Goal: Transaction & Acquisition: Purchase product/service

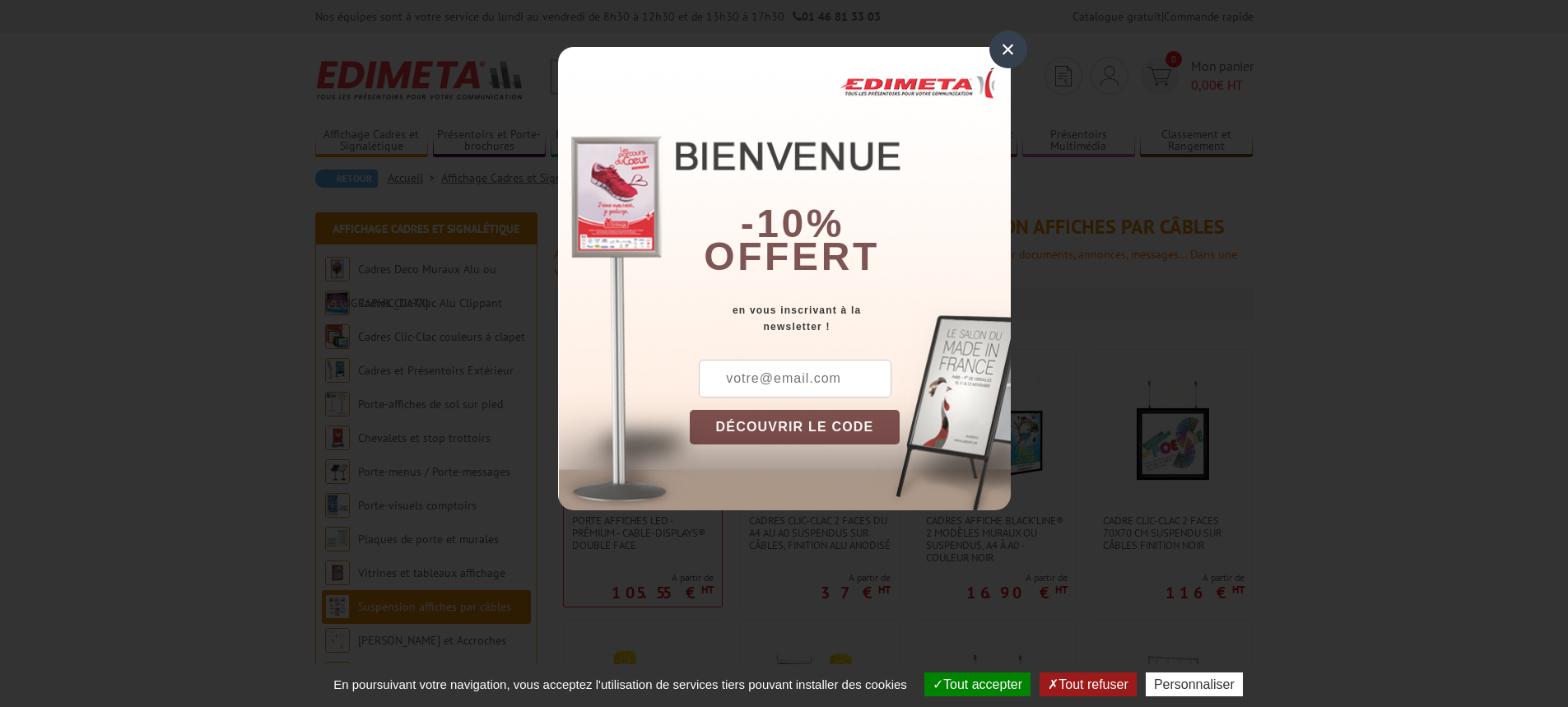
click at [1004, 48] on div "×" at bounding box center [1008, 49] width 38 height 38
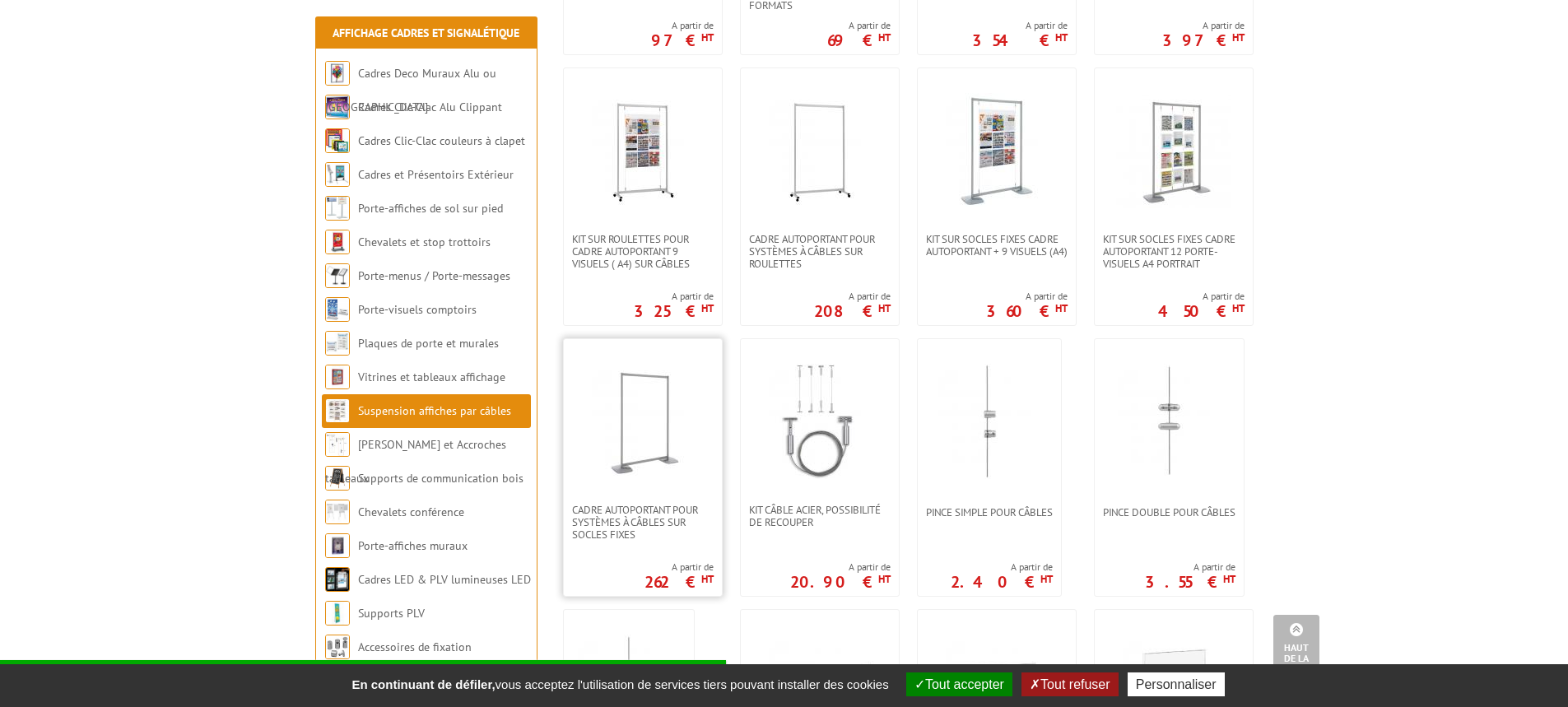
scroll to position [1152, 0]
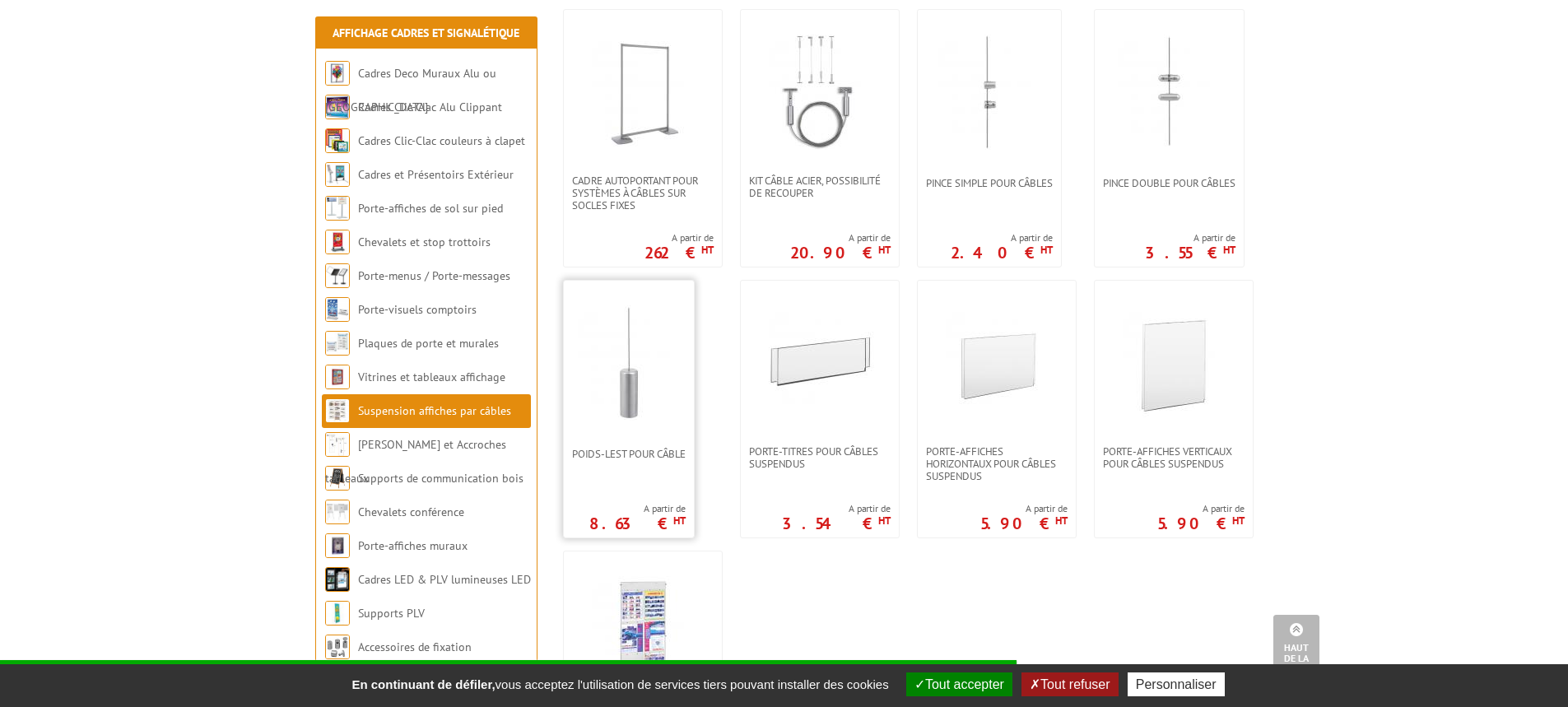
click at [630, 360] on img at bounding box center [629, 363] width 116 height 116
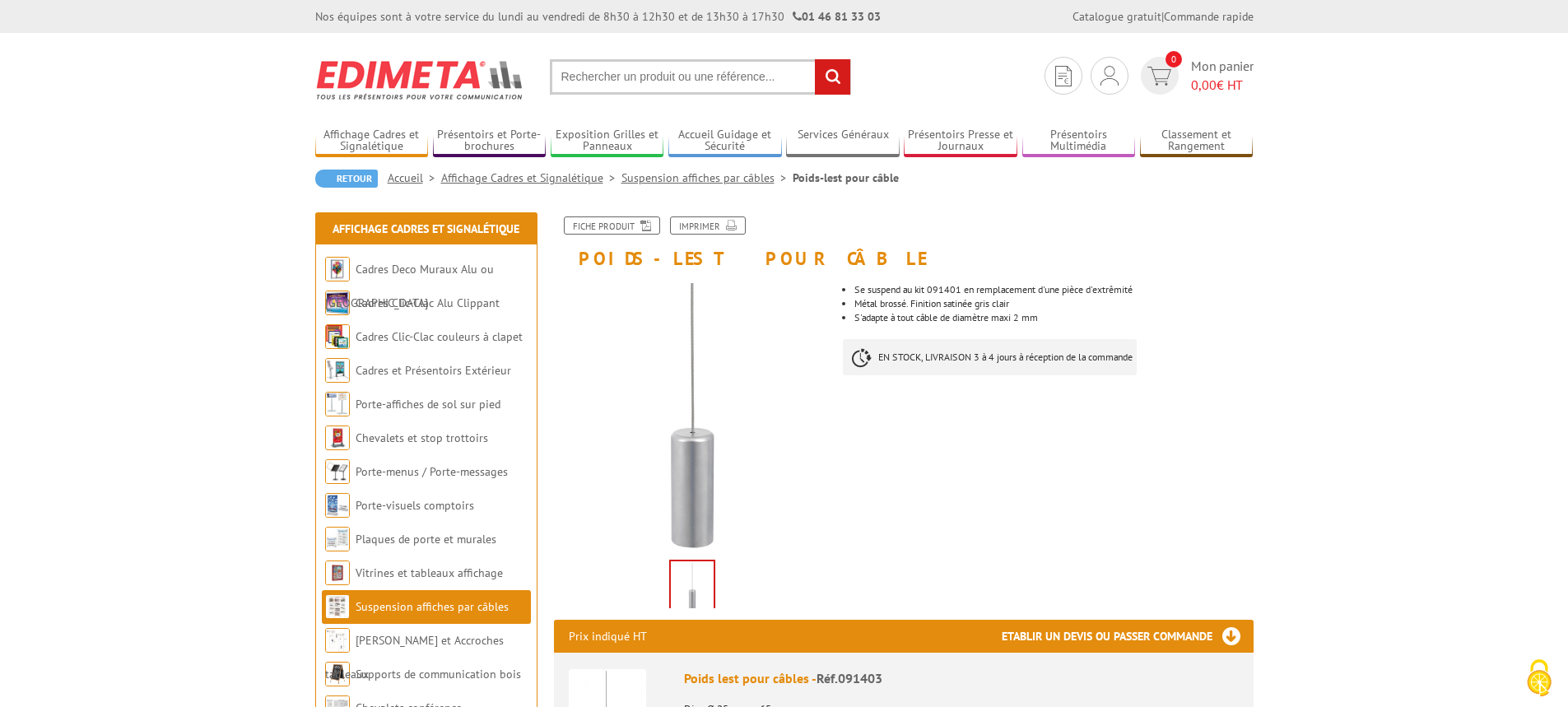
scroll to position [329, 0]
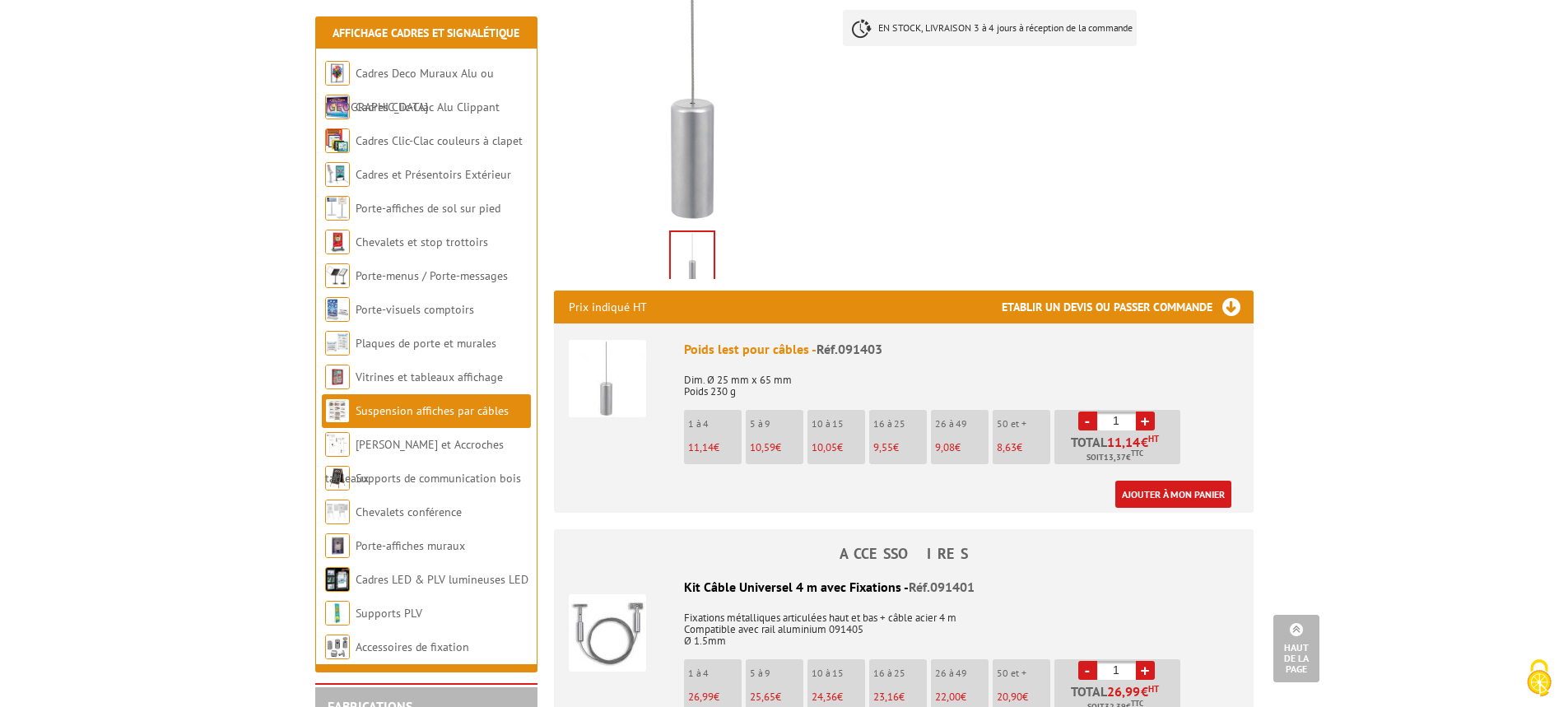
click at [884, 443] on span "9,55" at bounding box center [883, 447] width 20 height 14
click at [1150, 418] on link "+" at bounding box center [1146, 421] width 19 height 19
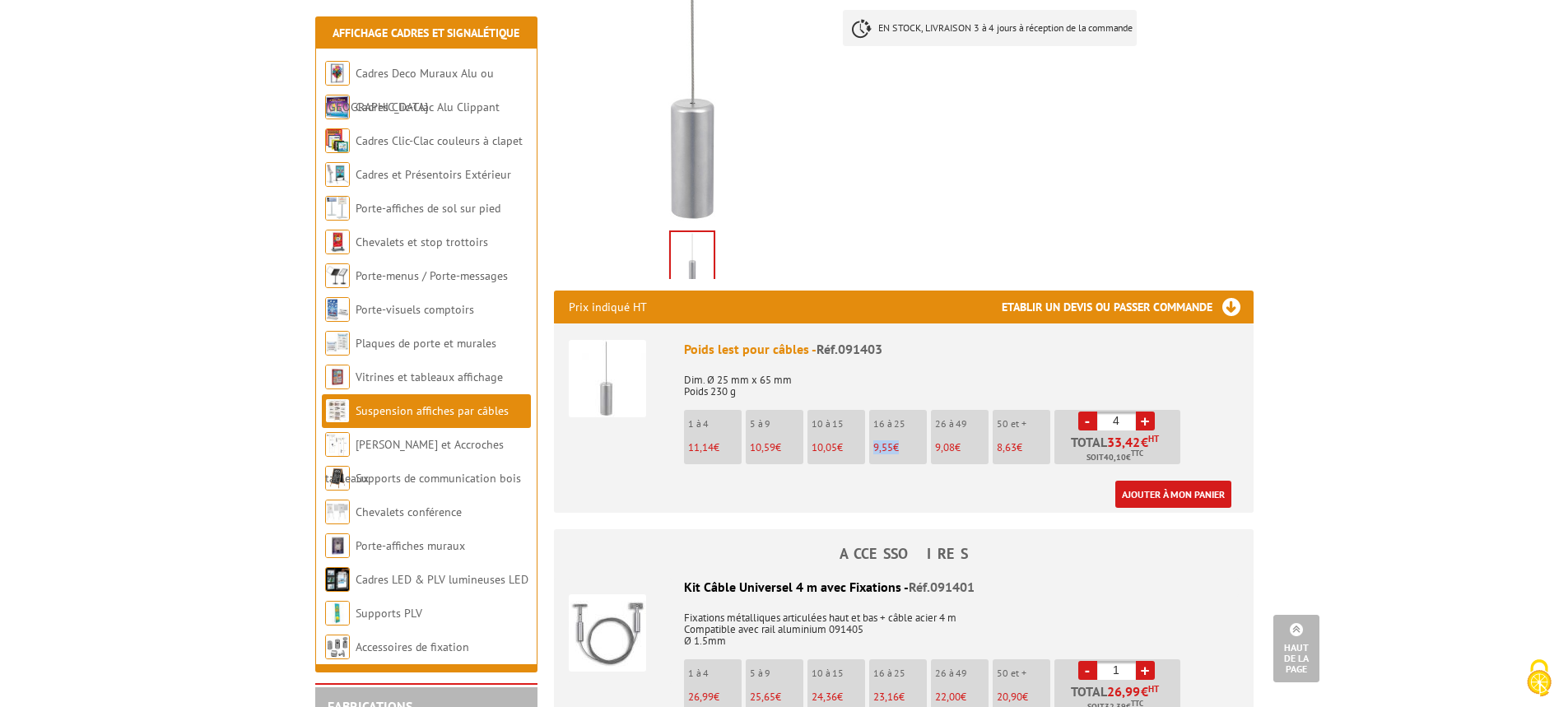
click at [1150, 418] on link "+" at bounding box center [1146, 421] width 19 height 19
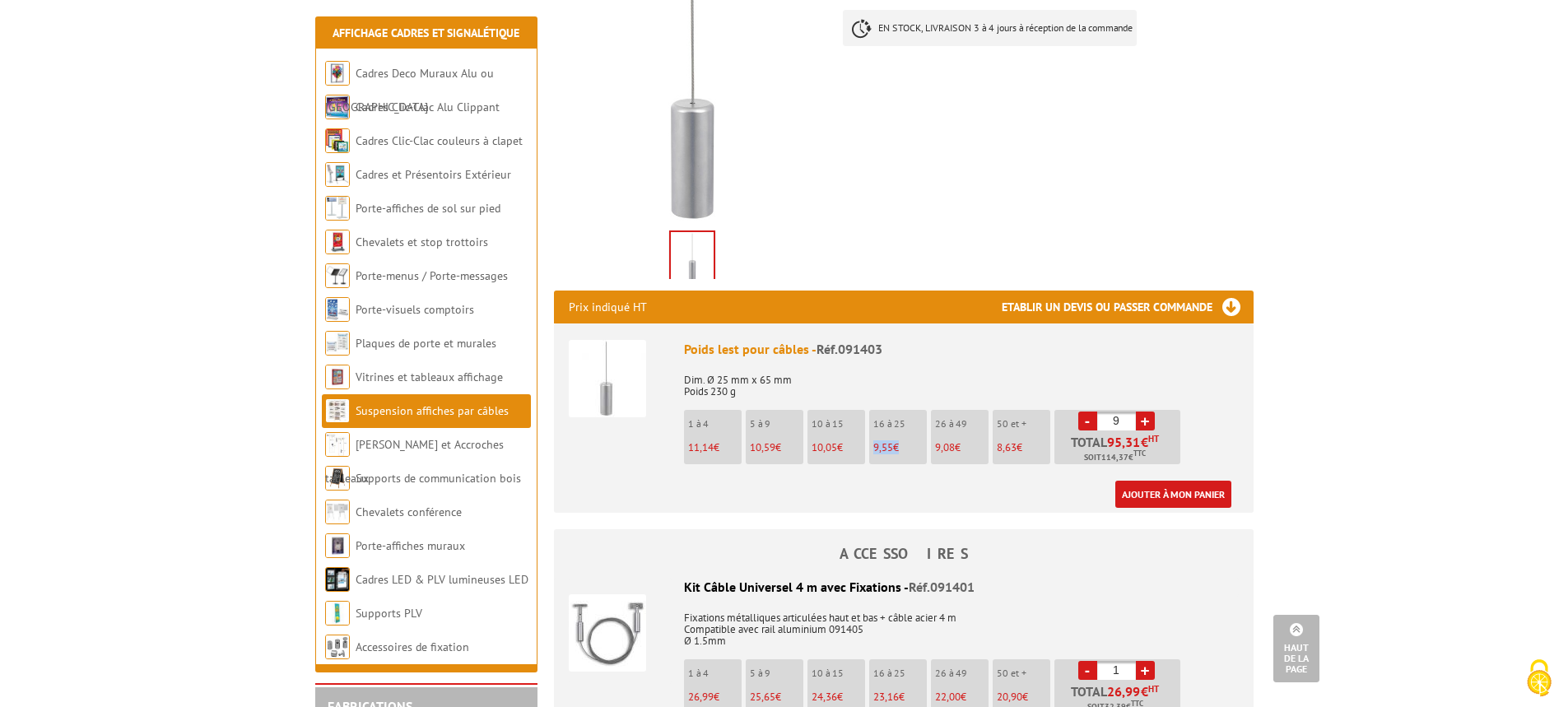
click at [1150, 418] on link "+" at bounding box center [1146, 421] width 19 height 19
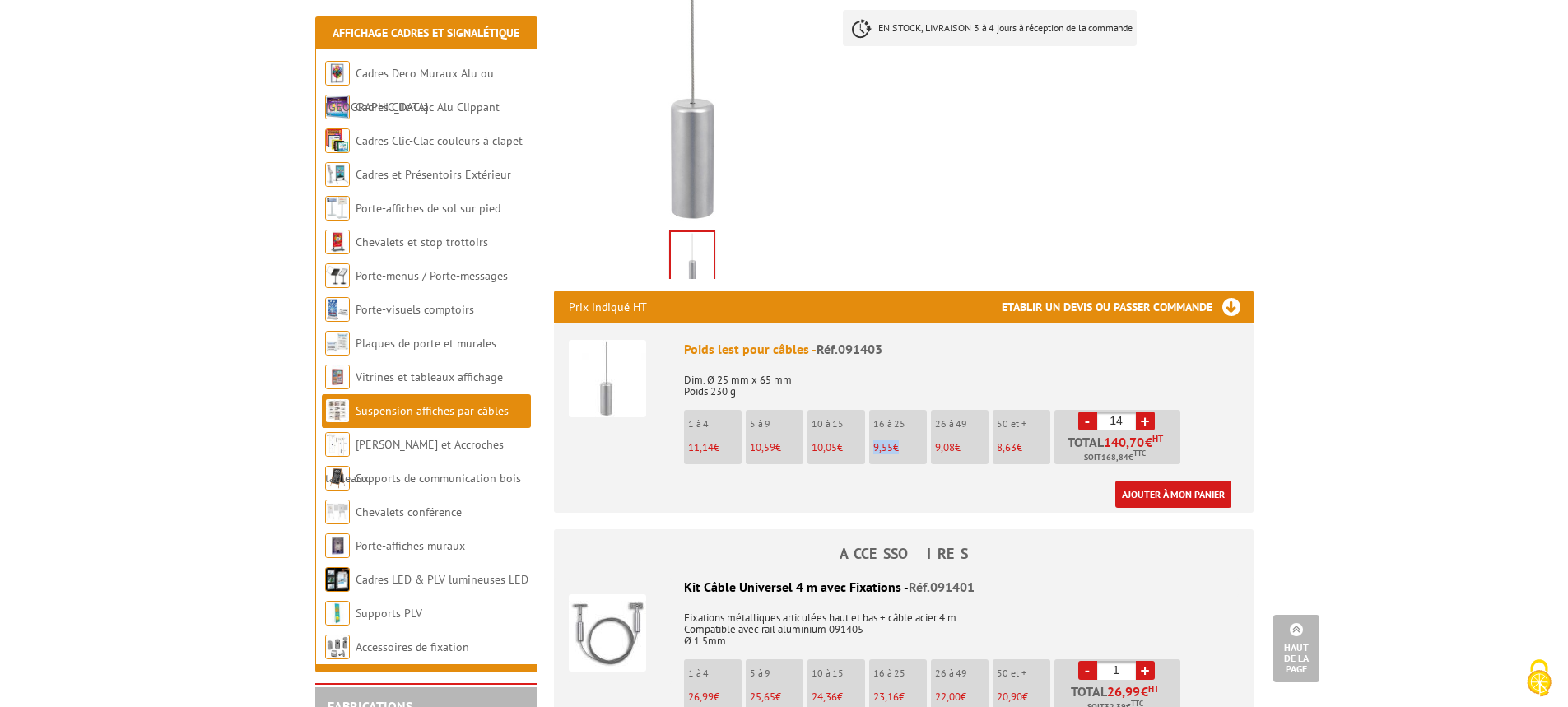
click at [1150, 418] on link "+" at bounding box center [1146, 421] width 19 height 19
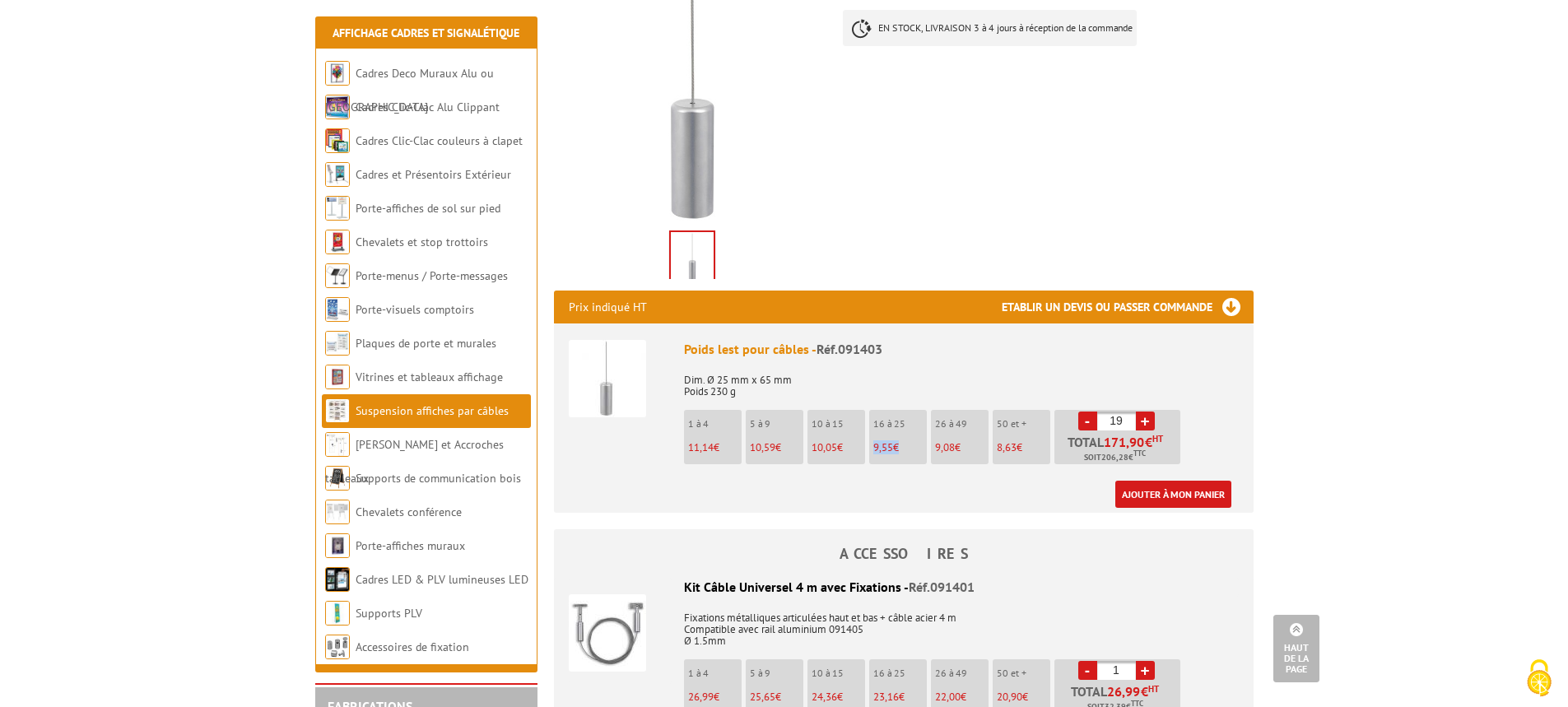
click at [1150, 418] on link "+" at bounding box center [1146, 421] width 19 height 19
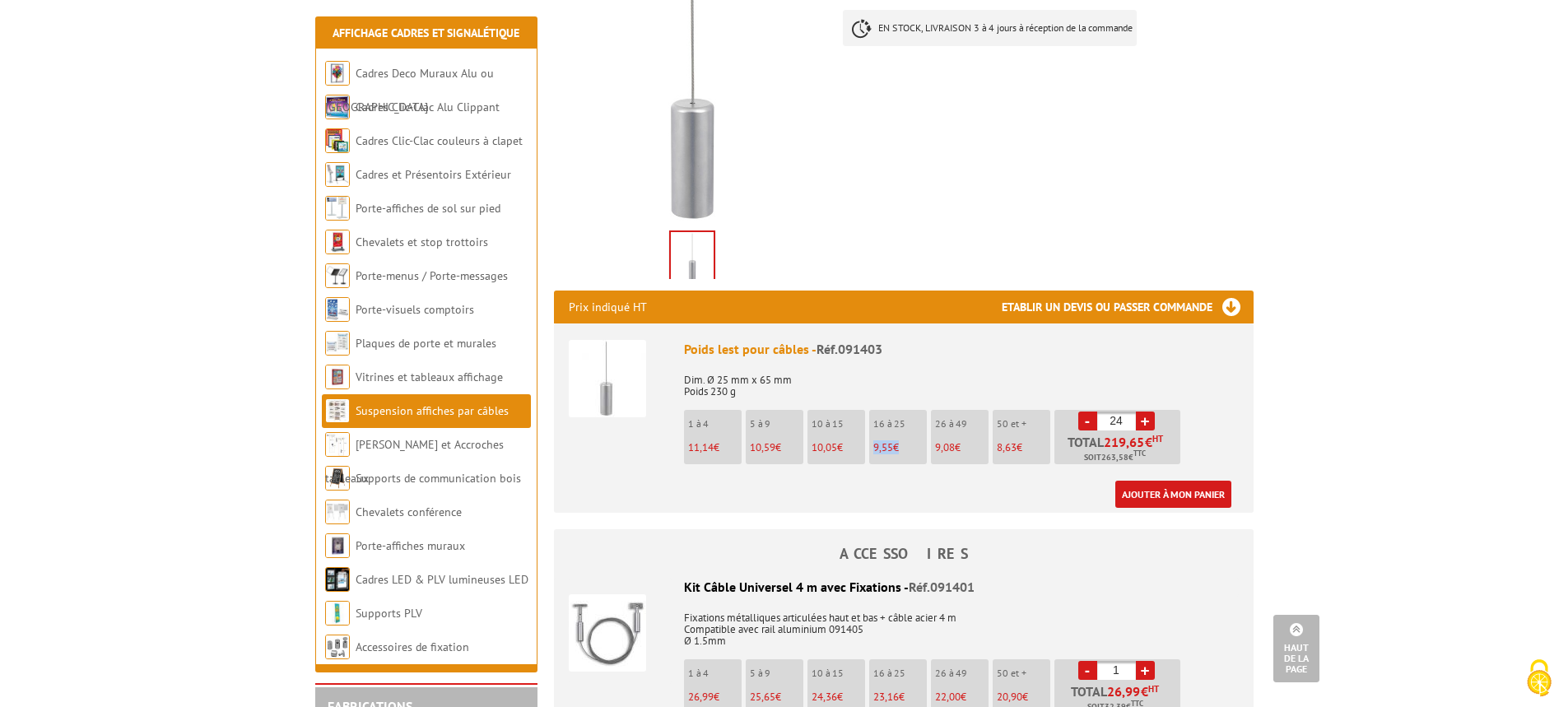
click at [1150, 418] on link "+" at bounding box center [1146, 421] width 19 height 19
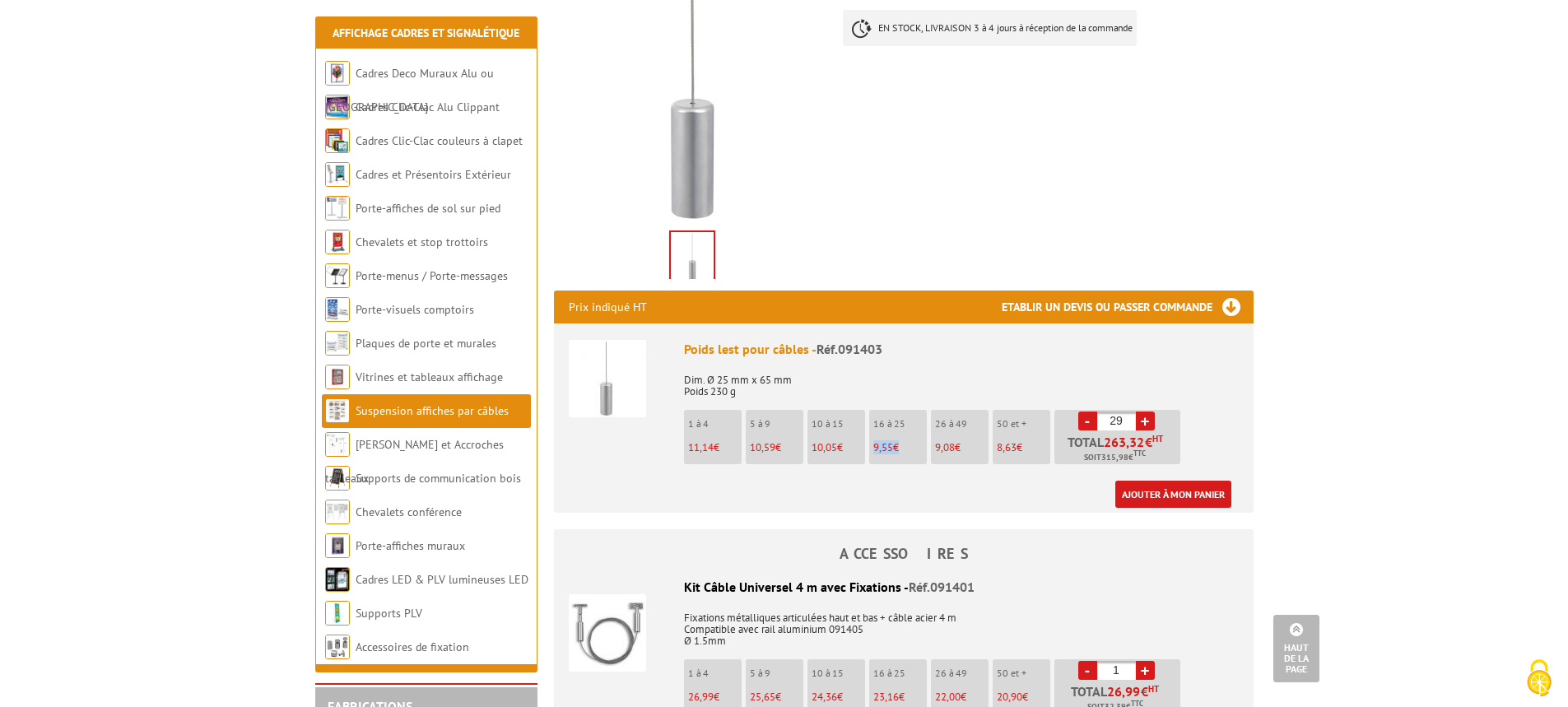
click at [1150, 418] on link "+" at bounding box center [1146, 421] width 19 height 19
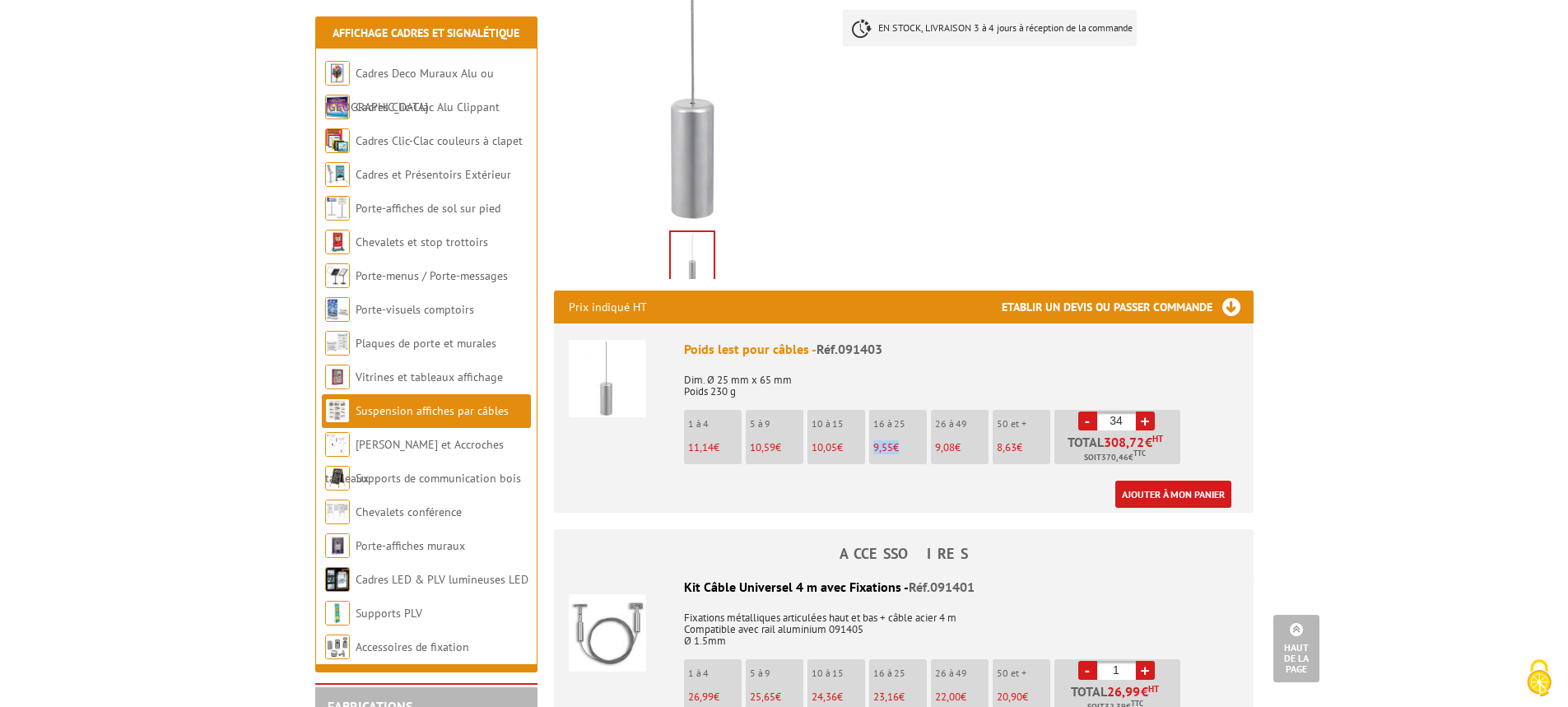
click at [1150, 418] on link "+" at bounding box center [1146, 421] width 19 height 19
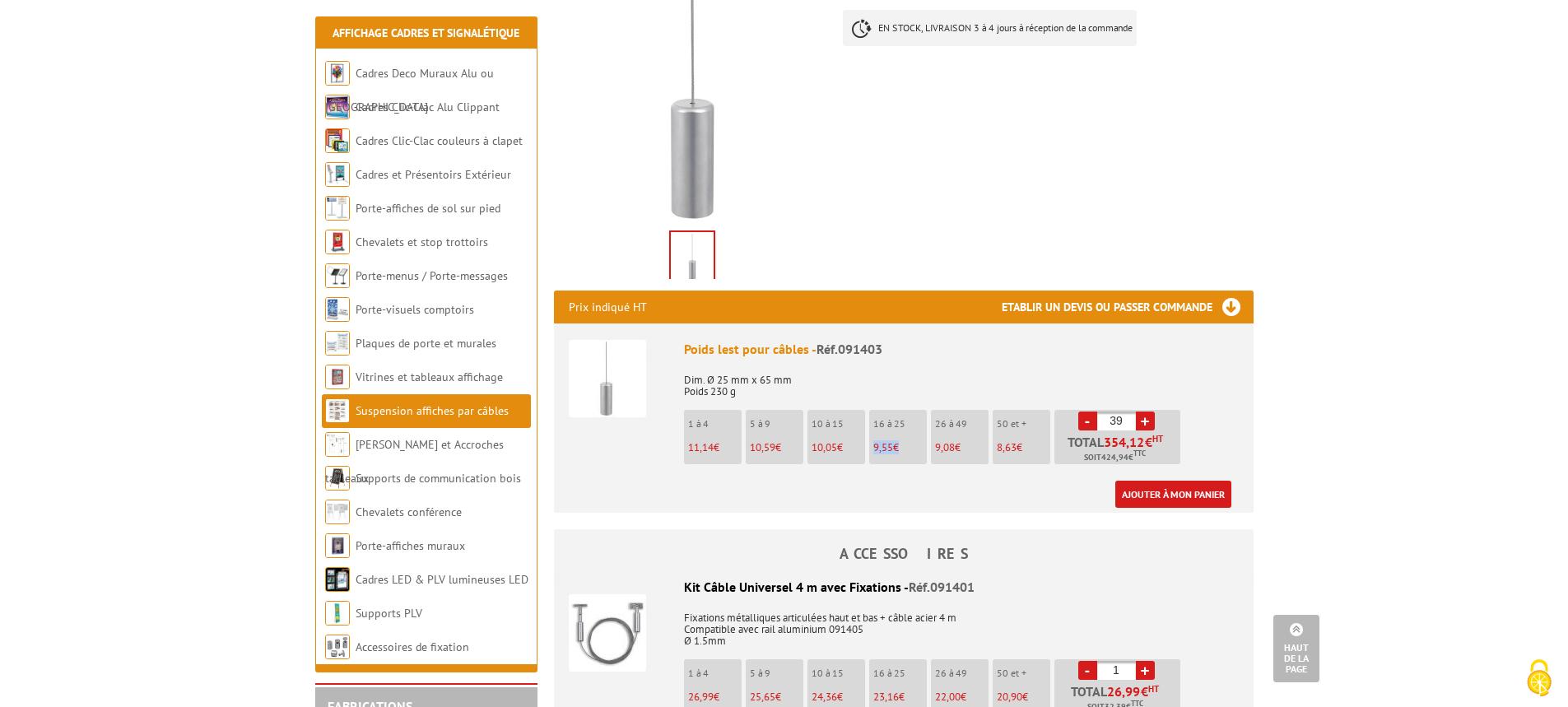
click at [1150, 418] on link "+" at bounding box center [1146, 421] width 19 height 19
click at [1147, 419] on link "+" at bounding box center [1146, 421] width 19 height 19
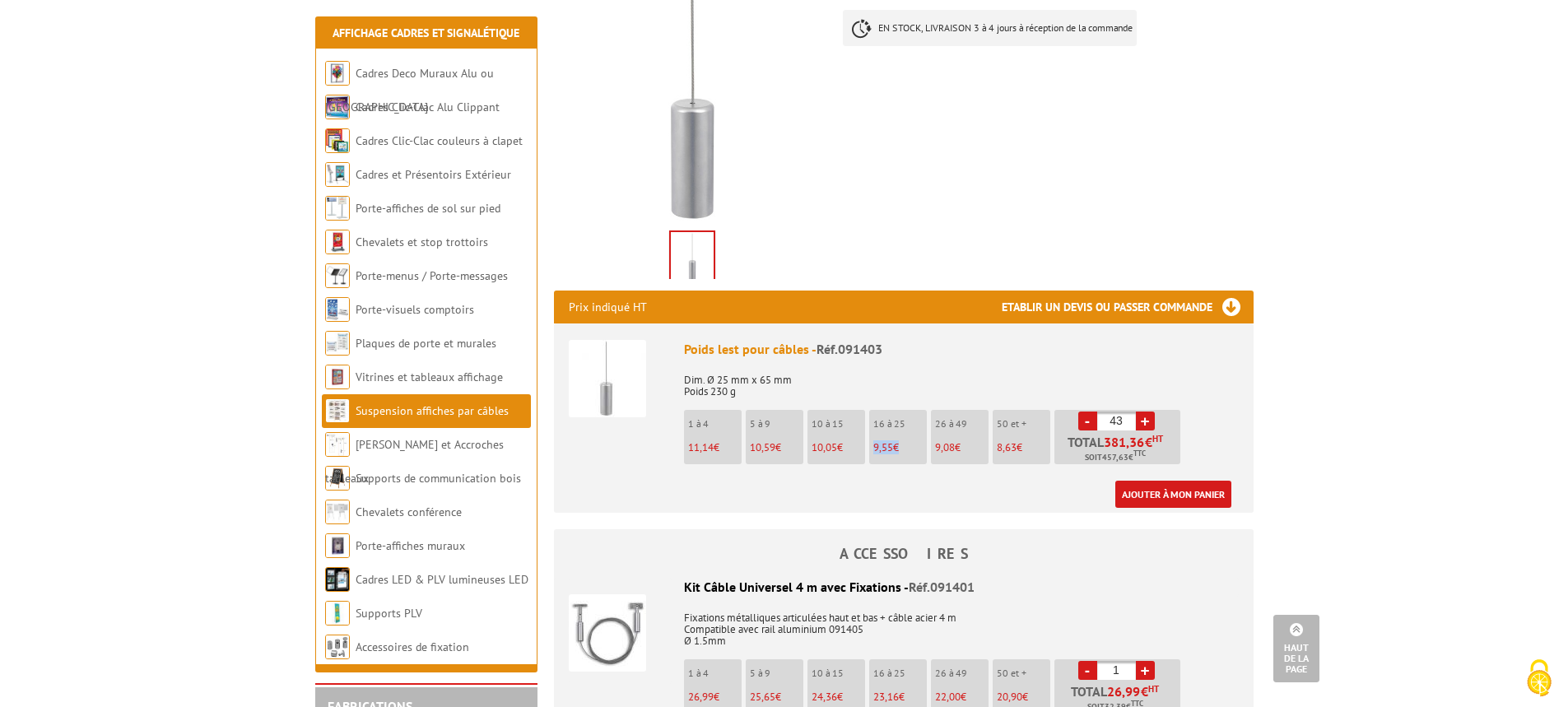
type input "44"
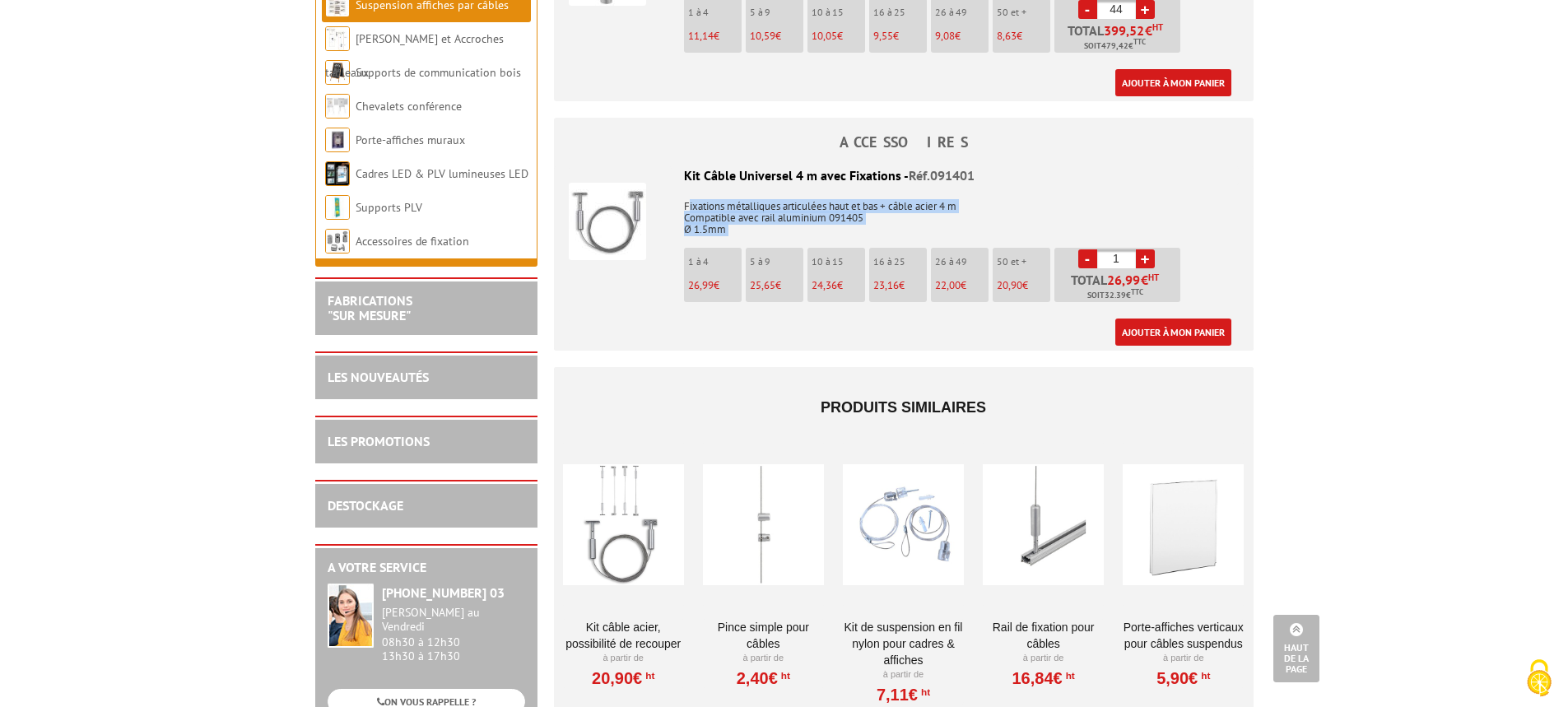
drag, startPoint x: 771, startPoint y: 221, endPoint x: 841, endPoint y: 237, distance: 71.8
click at [841, 237] on div "Kit Câble Universel 4 m avec Fixations - Réf.091401 Fixations métalliques artic…" at bounding box center [904, 255] width 670 height 179
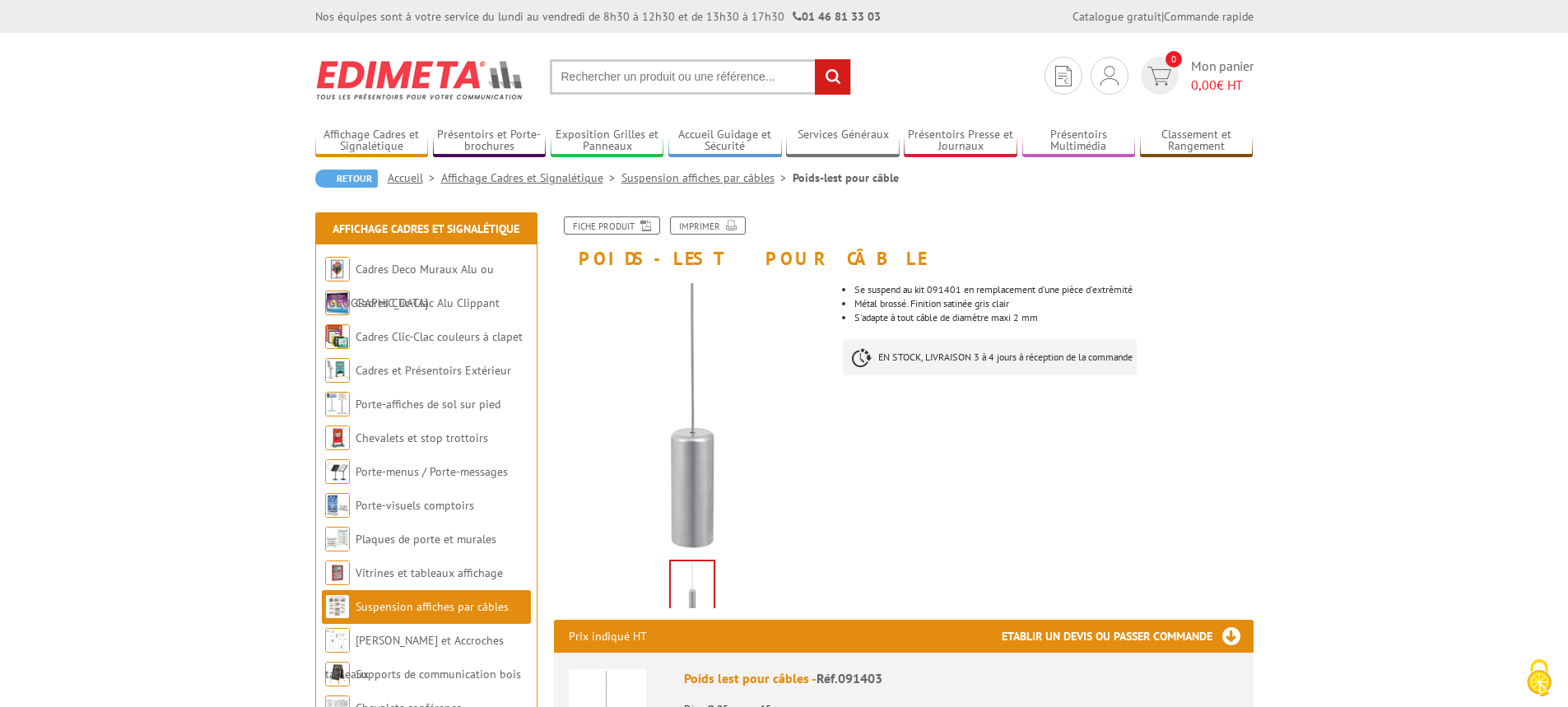
scroll to position [164, 0]
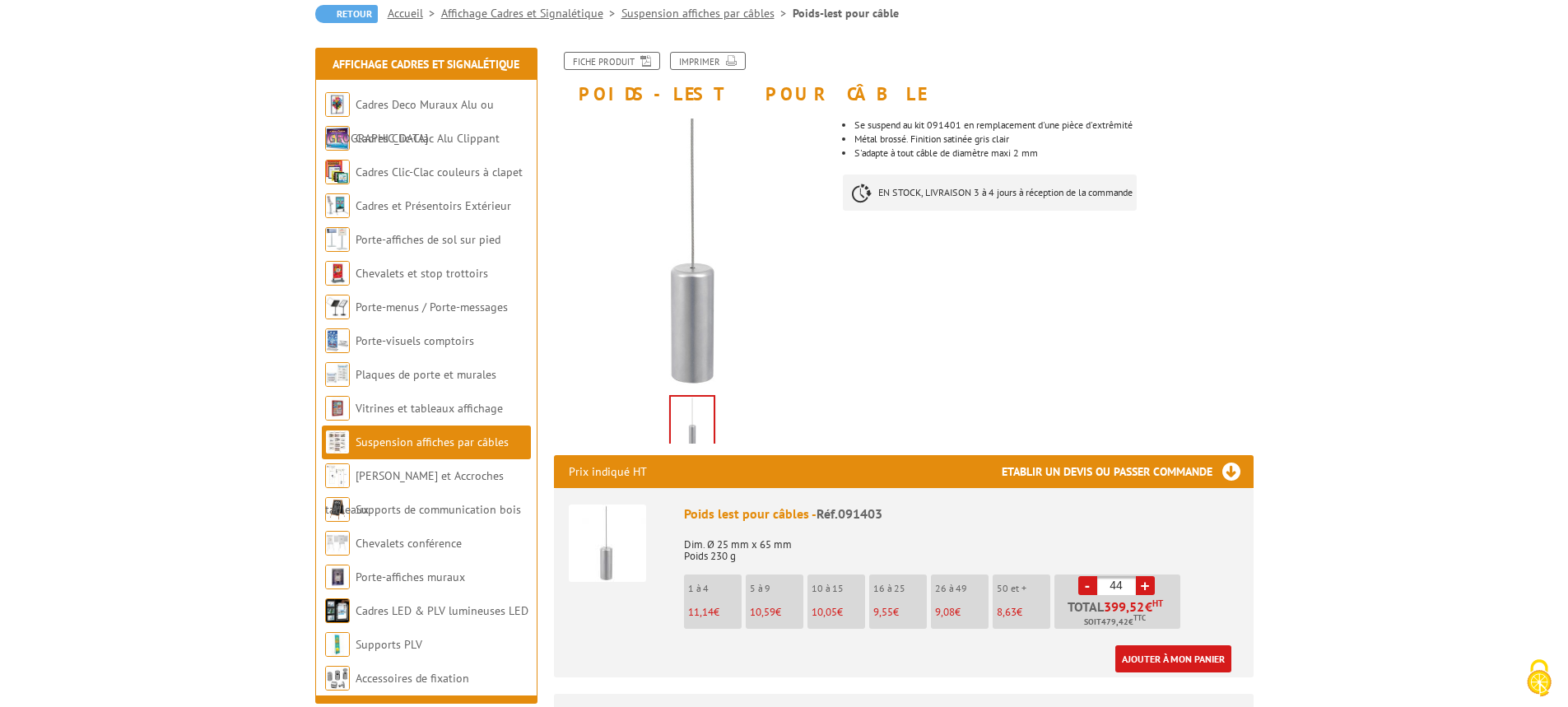
click at [438, 443] on link "Suspension affiches par câbles" at bounding box center [432, 442] width 153 height 15
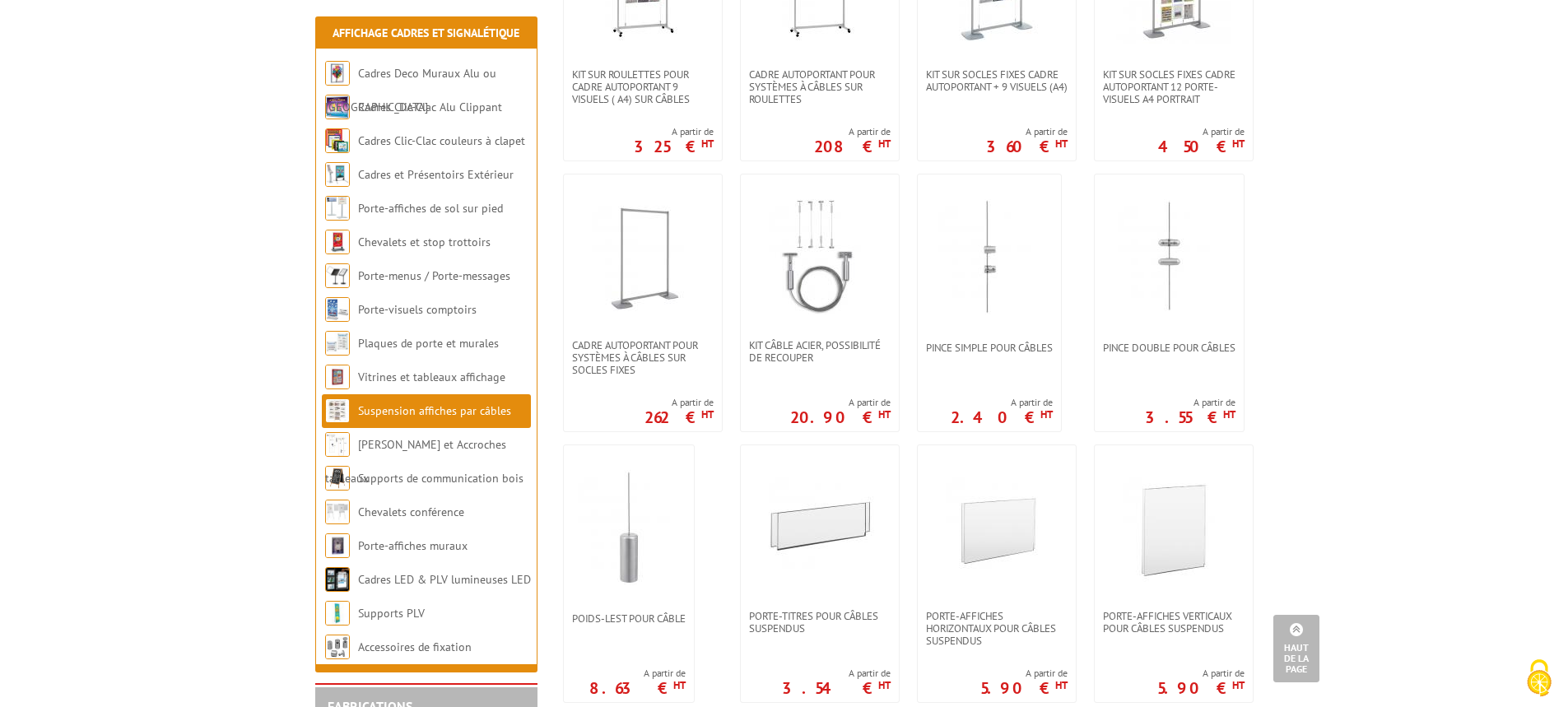
scroll to position [1234, 0]
